Goal: Transaction & Acquisition: Purchase product/service

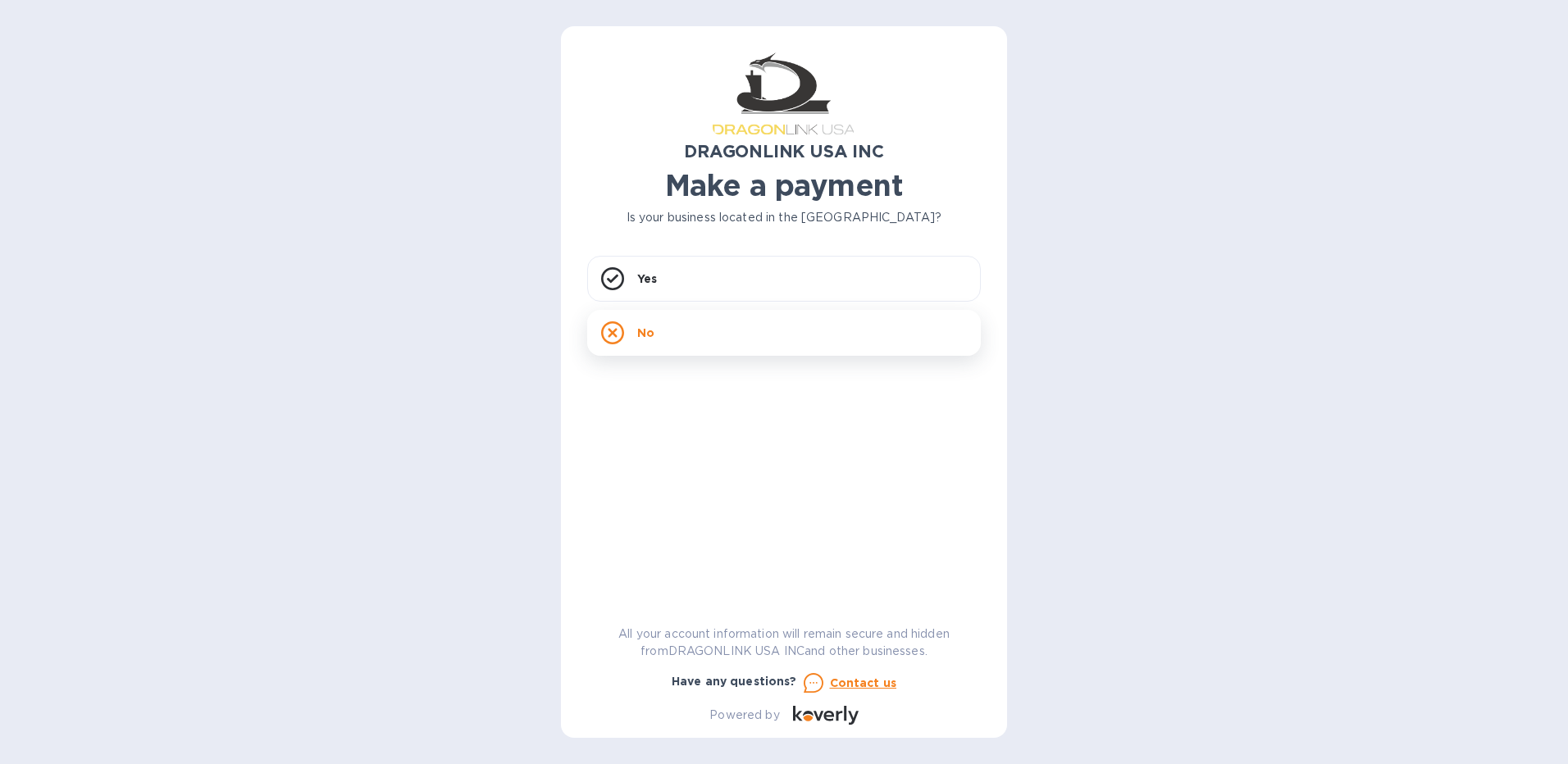
click at [608, 332] on icon at bounding box center [613, 333] width 23 height 23
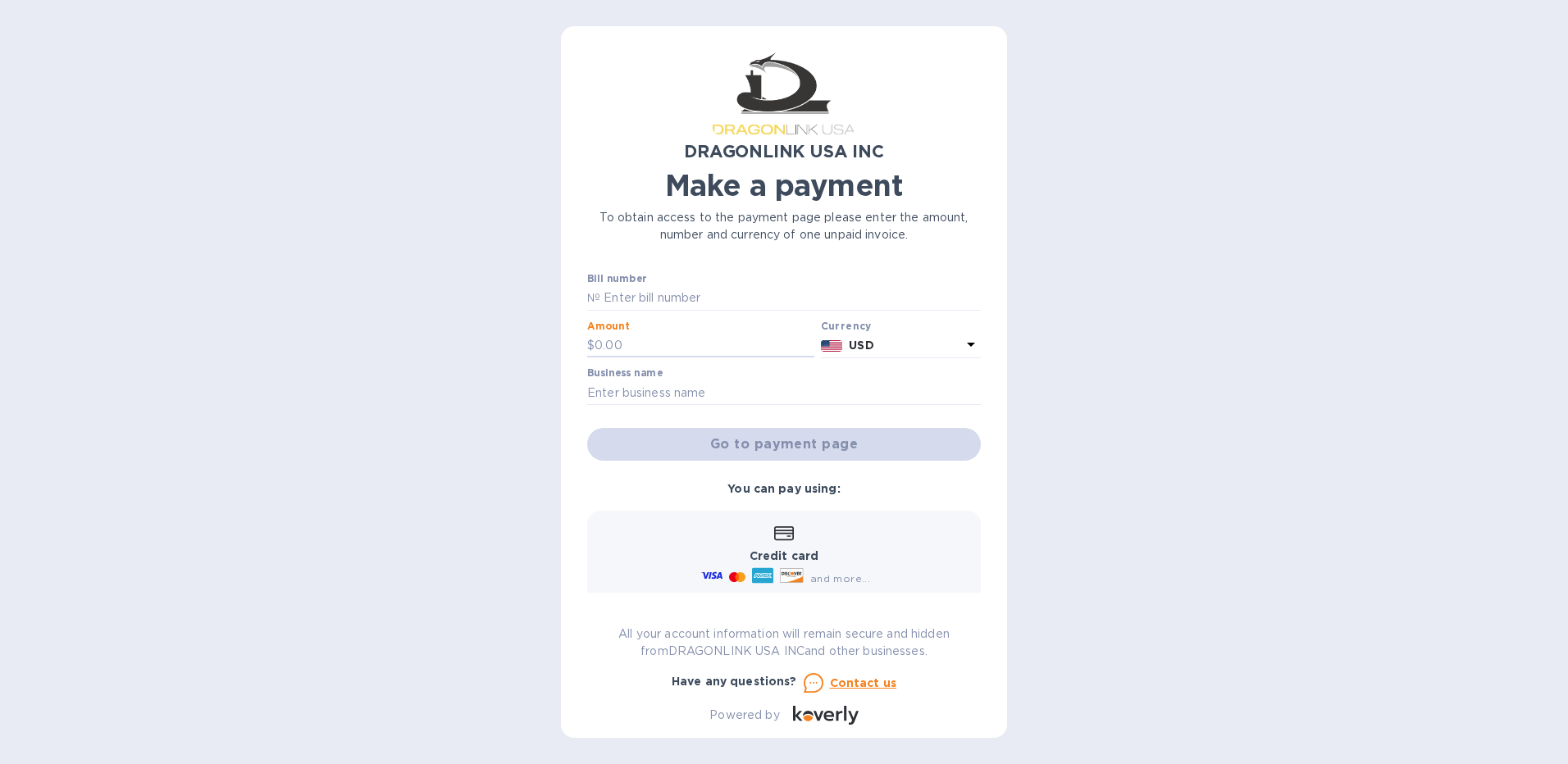
drag, startPoint x: 609, startPoint y: 343, endPoint x: 562, endPoint y: 348, distance: 47.3
click at [562, 348] on div "DRAGONLINK USA INC Make a payment To obtain access to the payment page please e…" at bounding box center [783, 382] width 446 height 712
click at [614, 346] on input "text" at bounding box center [704, 345] width 220 height 24
click at [620, 383] on input "text" at bounding box center [784, 392] width 394 height 24
click at [584, 340] on div "DRAGONLINK USA INC Make a payment To obtain access to the payment page please e…" at bounding box center [783, 382] width 446 height 712
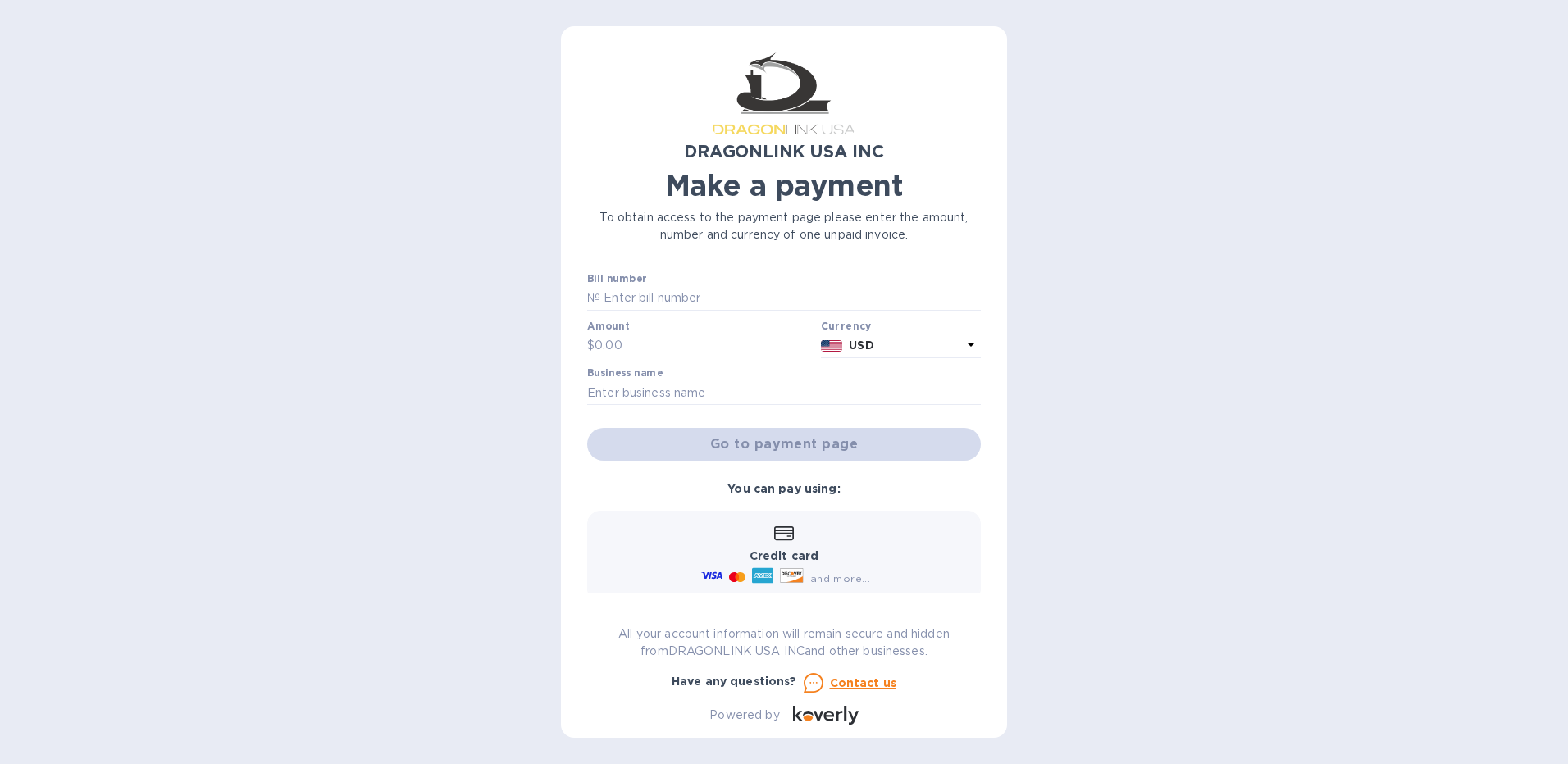
click at [610, 343] on input "text" at bounding box center [704, 345] width 220 height 24
click at [775, 388] on input "text" at bounding box center [784, 392] width 394 height 24
drag, startPoint x: 675, startPoint y: 342, endPoint x: 662, endPoint y: 343, distance: 13.0
click at [666, 343] on input "110.00" at bounding box center [704, 345] width 220 height 24
type input "1"
